Goal: Task Accomplishment & Management: Use online tool/utility

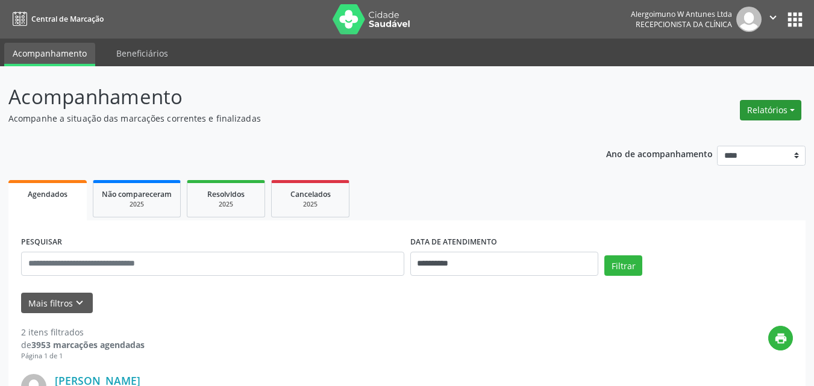
click at [781, 108] on button "Relatórios" at bounding box center [770, 110] width 61 height 20
click at [715, 135] on link "Agendamentos" at bounding box center [737, 136] width 130 height 17
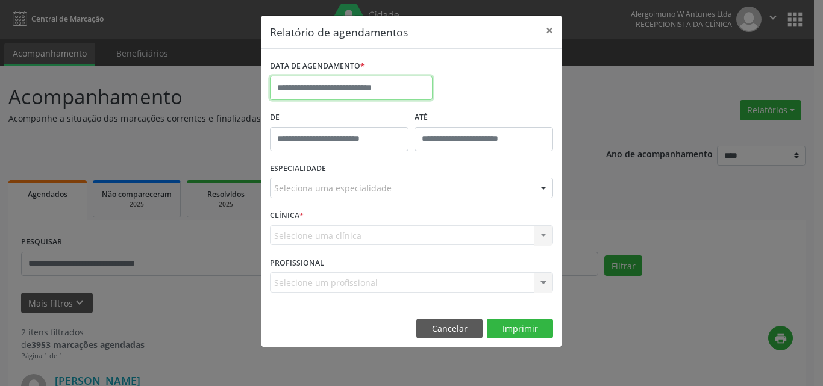
click at [337, 89] on input "text" at bounding box center [351, 88] width 163 height 24
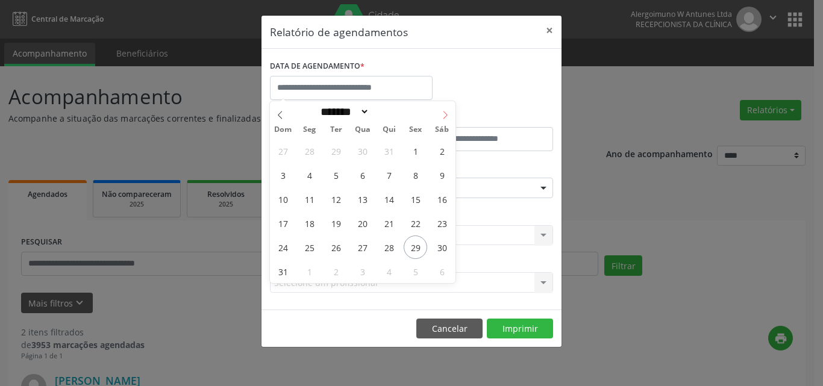
click at [443, 114] on icon at bounding box center [445, 115] width 8 height 8
select select "*"
click at [308, 154] on span "1" at bounding box center [309, 150] width 23 height 23
type input "**********"
click at [308, 154] on span "1" at bounding box center [309, 150] width 23 height 23
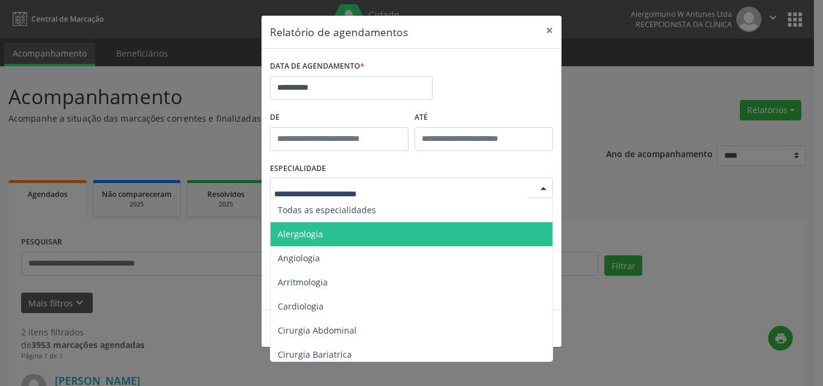
click at [316, 235] on span "Alergologia" at bounding box center [300, 233] width 45 height 11
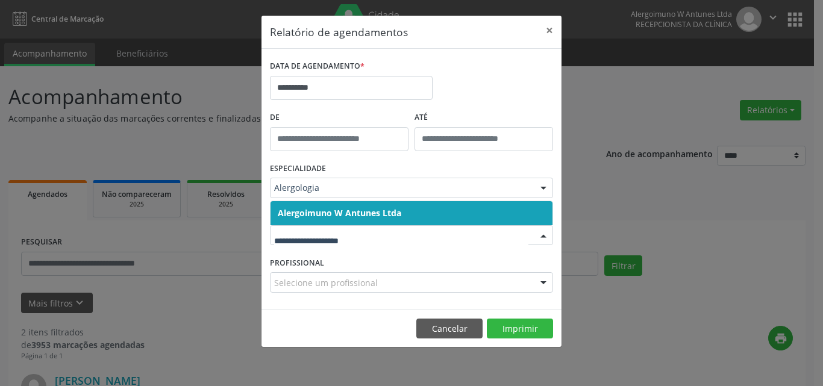
click at [336, 209] on span "Alergoimuno W Antunes Ltda" at bounding box center [340, 212] width 124 height 11
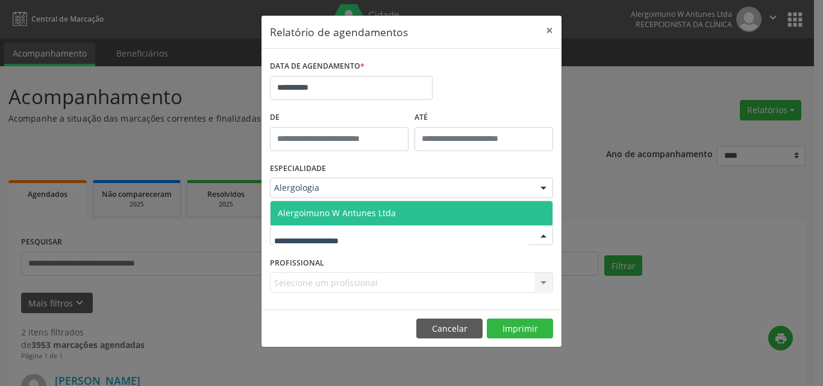
click at [336, 214] on span "Alergoimuno W Antunes Ltda" at bounding box center [337, 212] width 118 height 11
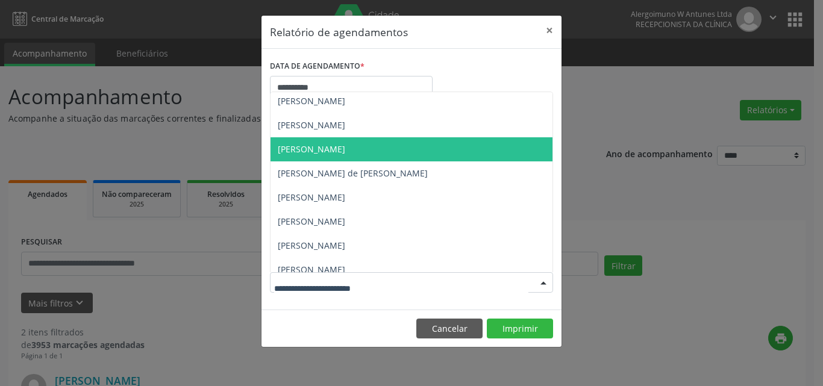
scroll to position [109, 0]
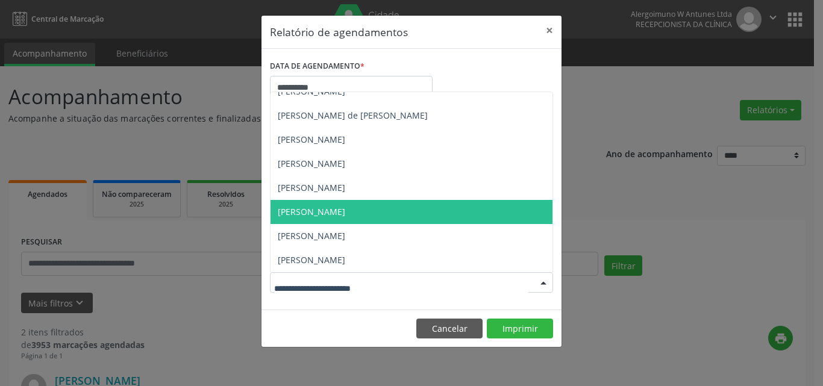
click at [331, 213] on span "[PERSON_NAME]" at bounding box center [311, 211] width 67 height 11
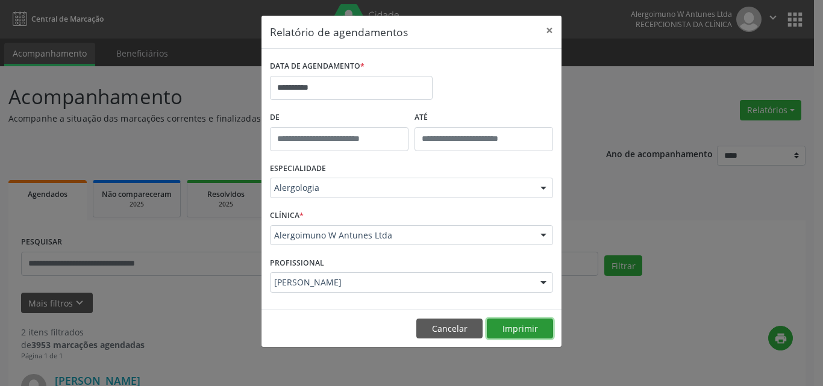
click at [528, 330] on button "Imprimir" at bounding box center [520, 329] width 66 height 20
